Goal: Check status: Check status

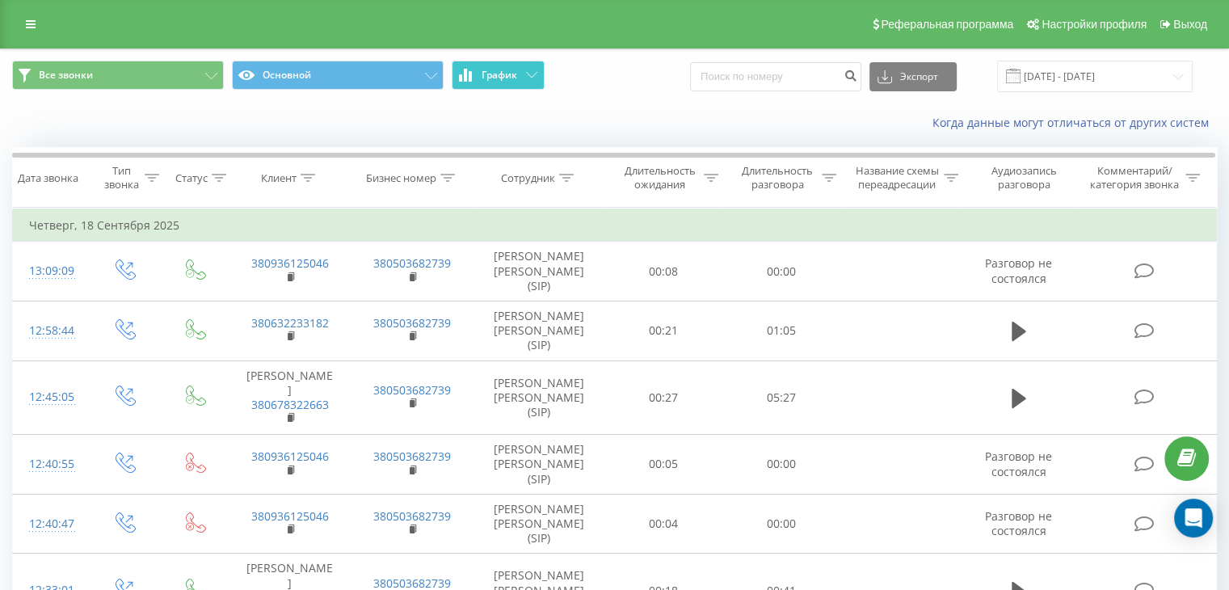
click at [512, 82] on button "График" at bounding box center [498, 75] width 93 height 29
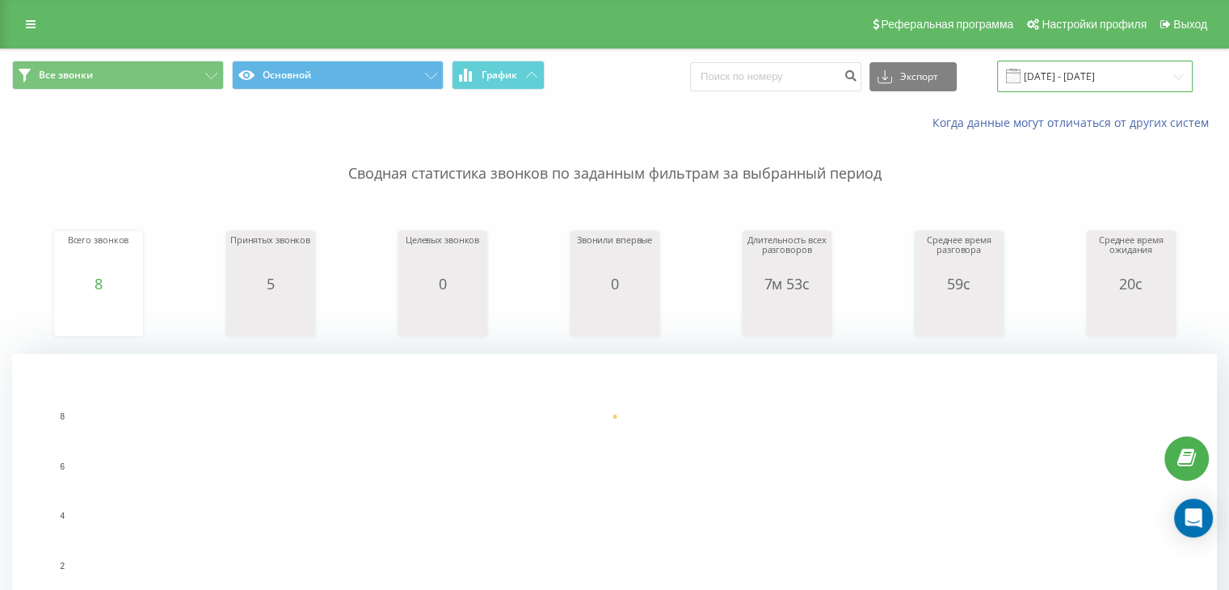
click at [1102, 74] on input "[DATE] - [DATE]" at bounding box center [1095, 77] width 196 height 32
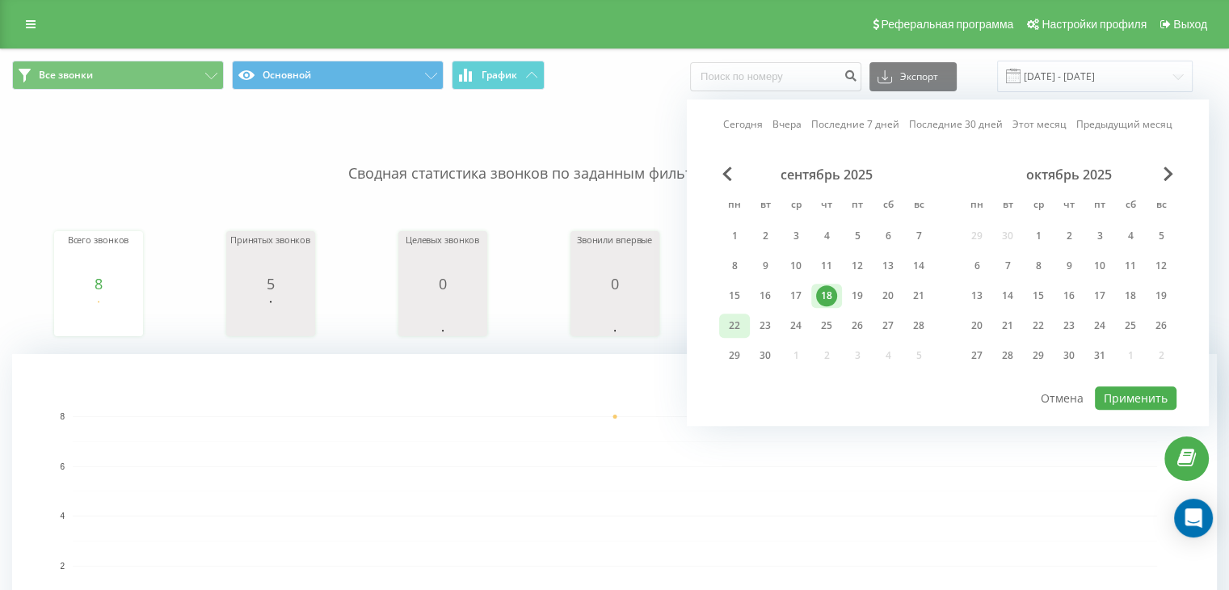
click at [736, 325] on div "22" at bounding box center [734, 325] width 21 height 21
click at [1119, 402] on button "Применить" at bounding box center [1136, 397] width 82 height 23
type input "22.09.2025 - 22.09.2025"
